Goal: Book appointment/travel/reservation

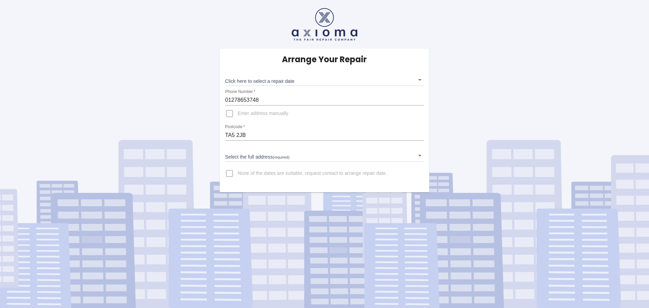
click at [419, 155] on body "Arrange Your Repair Click here to select a repair date ​ Phone Number   * 01278…" at bounding box center [324, 154] width 649 height 308
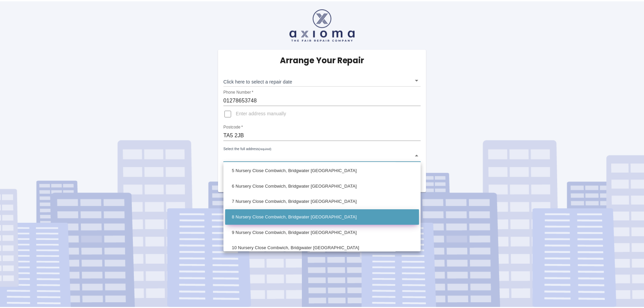
scroll to position [101, 0]
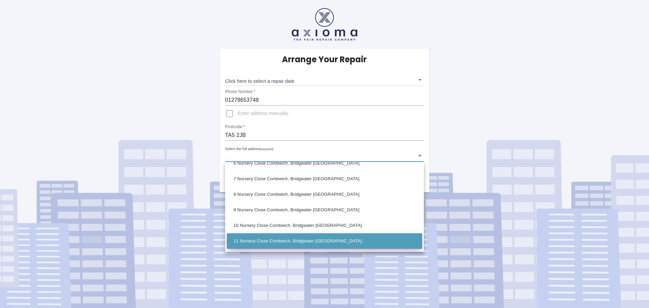
click at [282, 240] on li "11 Nursery Close Combwich, Bridgwater [GEOGRAPHIC_DATA]" at bounding box center [324, 241] width 195 height 16
type input "11 Nursery Close Combwich, Bridgwater [GEOGRAPHIC_DATA]"
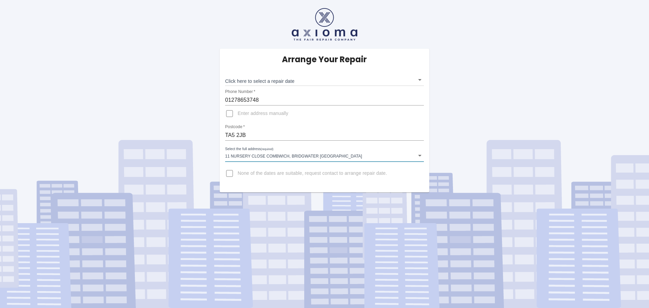
click at [420, 80] on body "Arrange Your Repair Click here to select a repair date ​ Phone Number   * 01278…" at bounding box center [324, 154] width 649 height 308
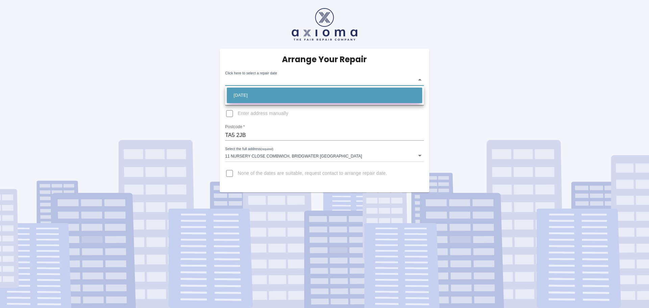
click at [281, 93] on li "[DATE]" at bounding box center [324, 96] width 195 height 16
type input "[DATE]T00:00:00.000Z"
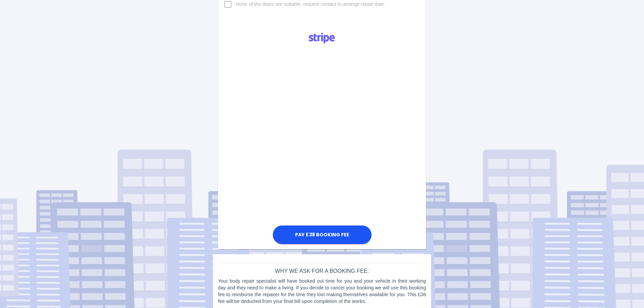
scroll to position [177, 0]
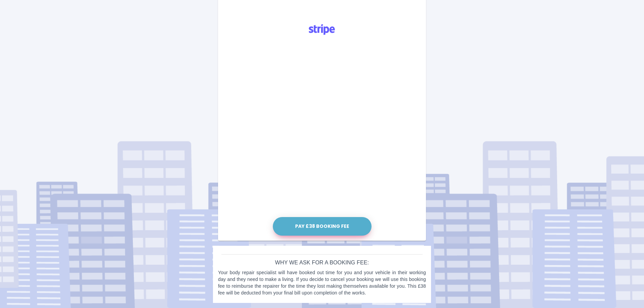
click at [325, 226] on button "Pay £38 Booking Fee" at bounding box center [322, 226] width 99 height 19
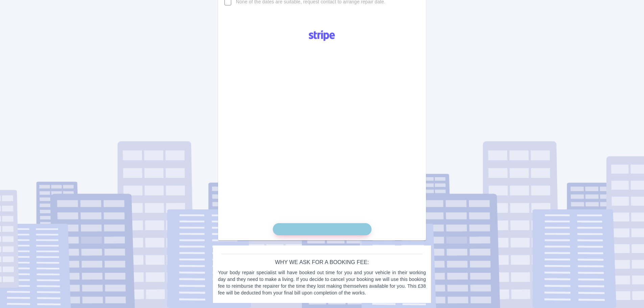
scroll to position [171, 0]
